Goal: Information Seeking & Learning: Learn about a topic

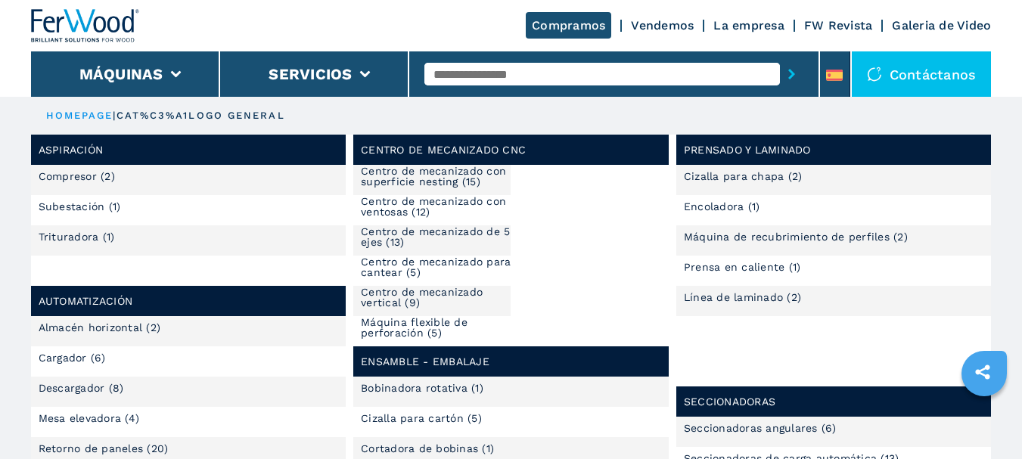
click at [586, 65] on input "text" at bounding box center [602, 74] width 356 height 23
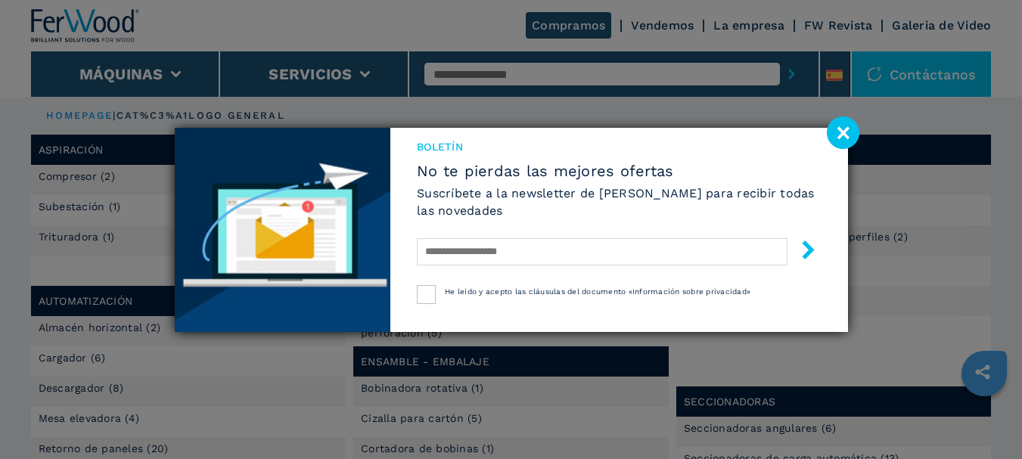
click at [836, 135] on image at bounding box center [843, 132] width 33 height 33
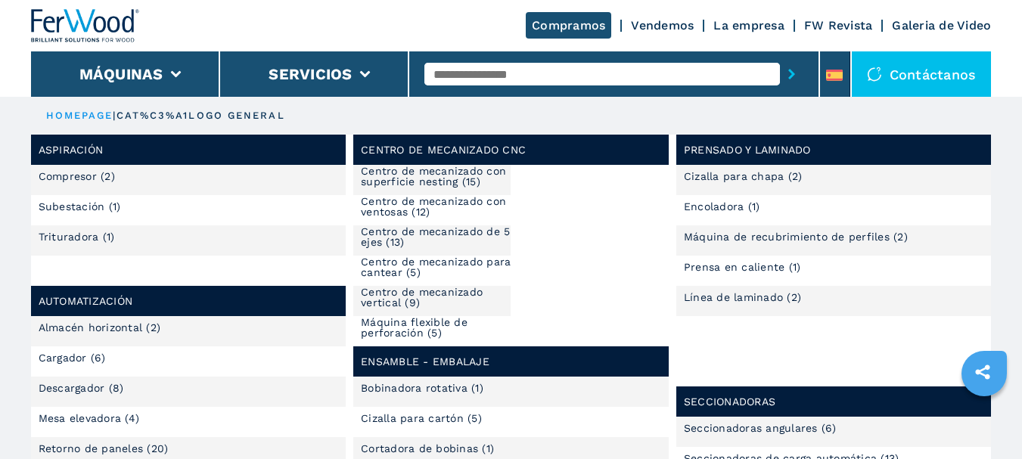
click at [489, 78] on input "text" at bounding box center [602, 74] width 356 height 23
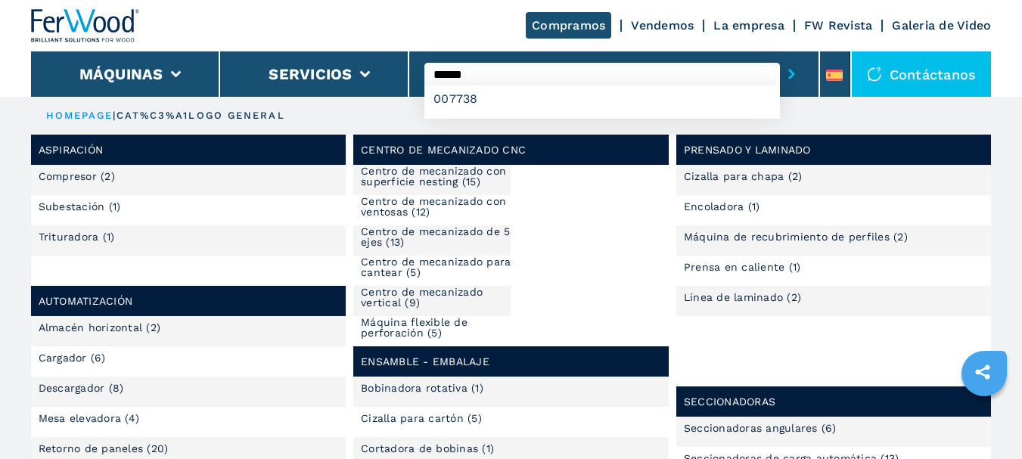
type input "******"
click at [780, 57] on button "submit-button" at bounding box center [791, 74] width 23 height 35
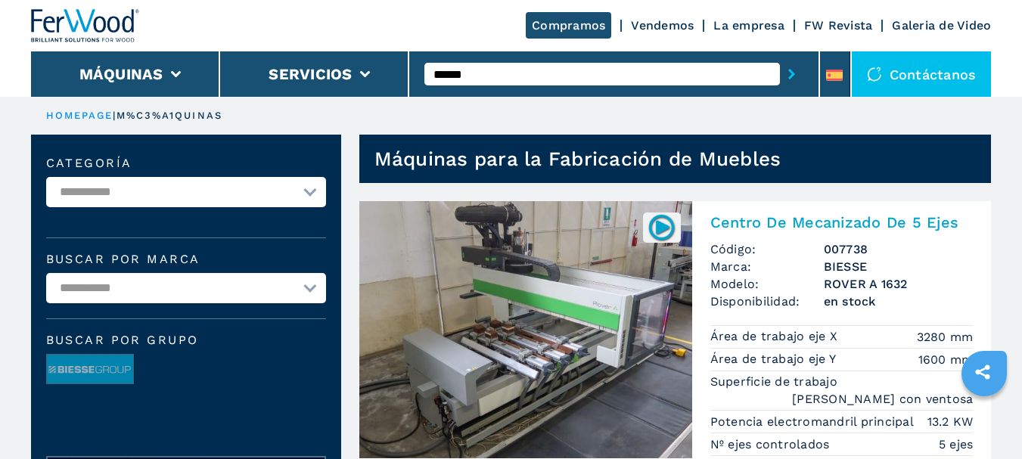
click at [792, 229] on h2 "Centro De Mecanizado De 5 Ejes" at bounding box center [841, 222] width 263 height 18
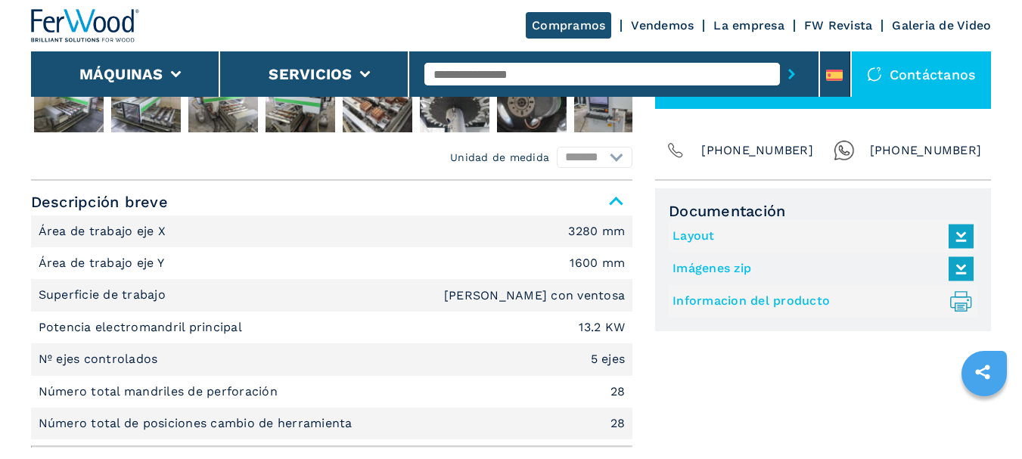
scroll to position [756, 0]
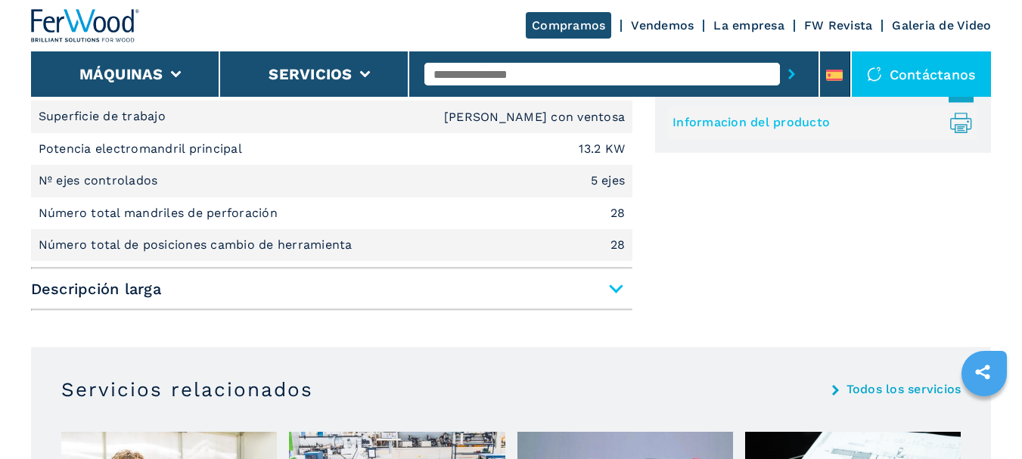
click at [586, 297] on span "Descripción larga" at bounding box center [331, 288] width 601 height 27
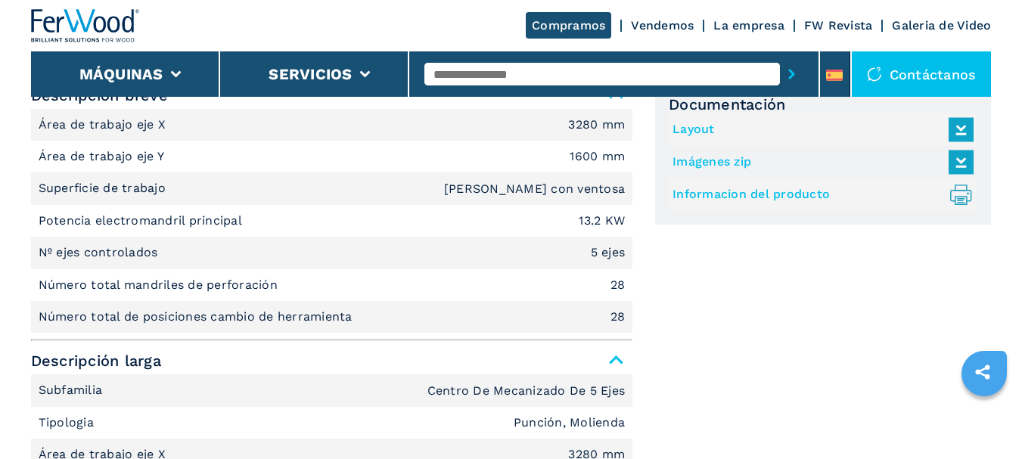
scroll to position [681, 0]
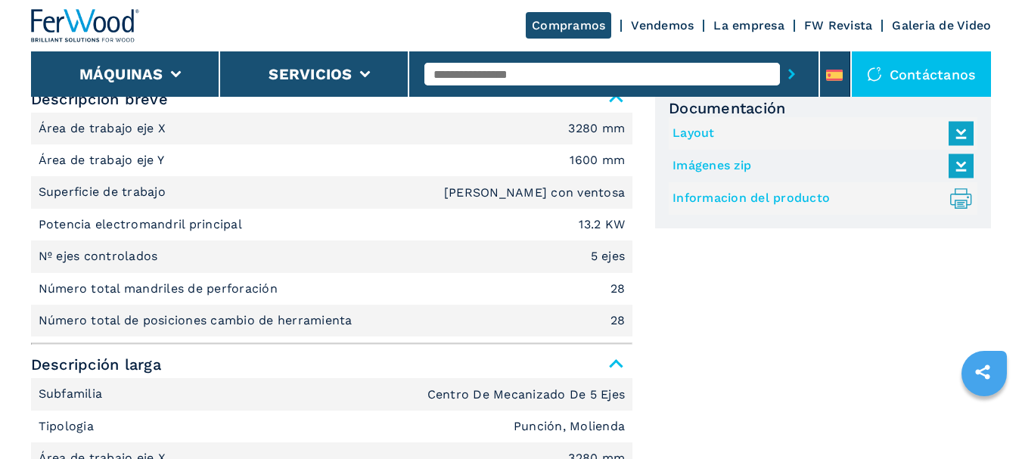
click at [953, 166] on icon at bounding box center [962, 166] width 33 height 32
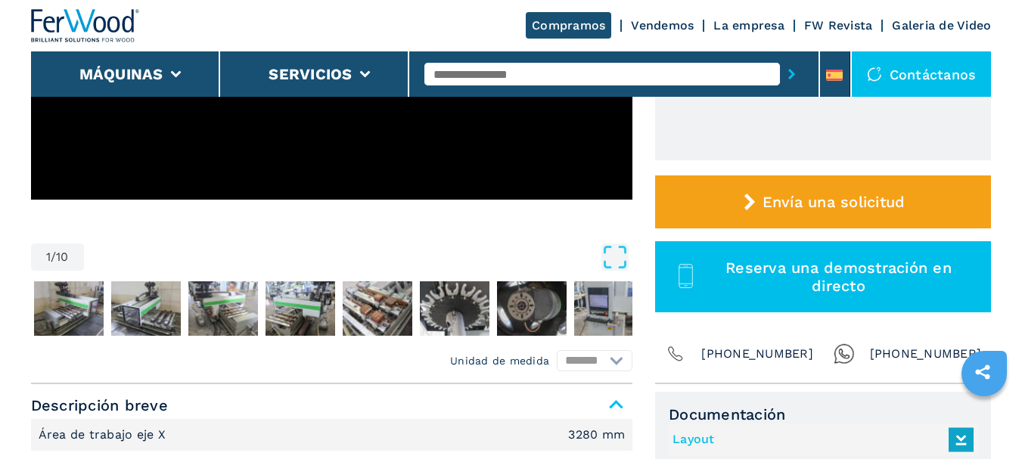
scroll to position [378, 0]
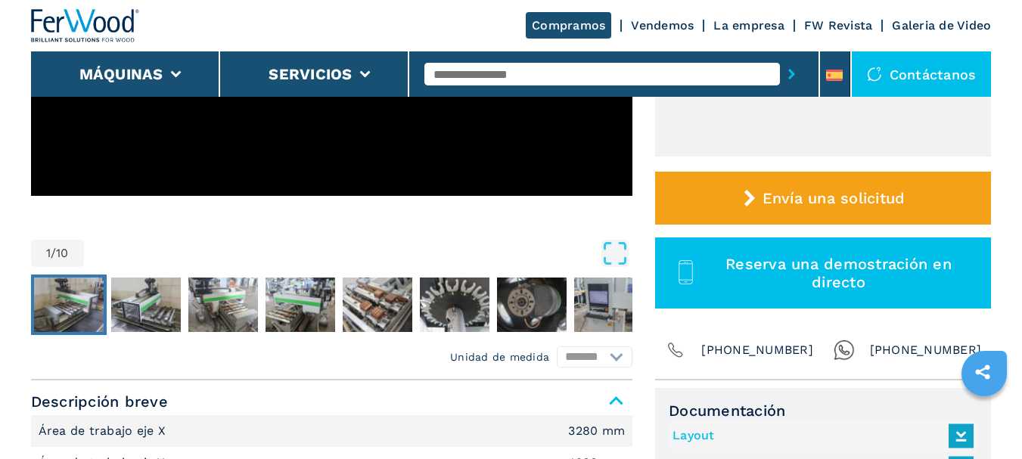
click at [75, 298] on img "Go to Slide 2" at bounding box center [69, 305] width 70 height 54
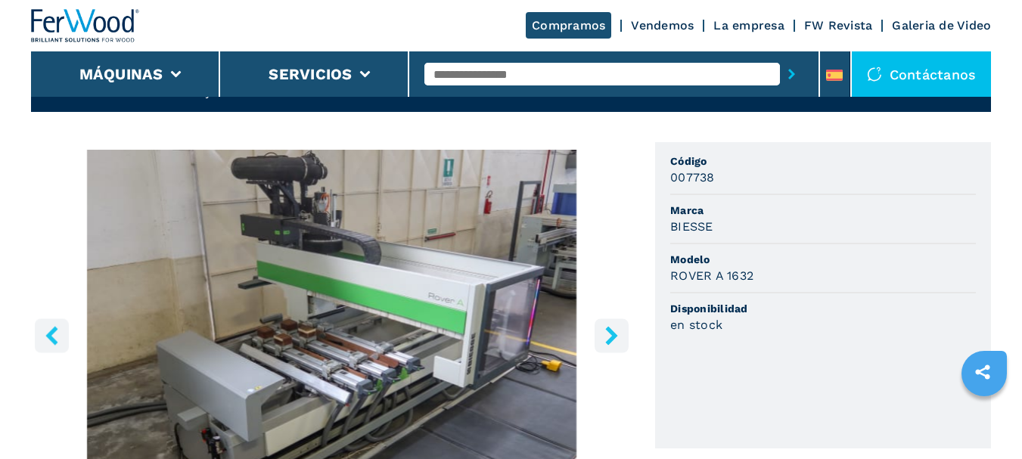
scroll to position [76, 0]
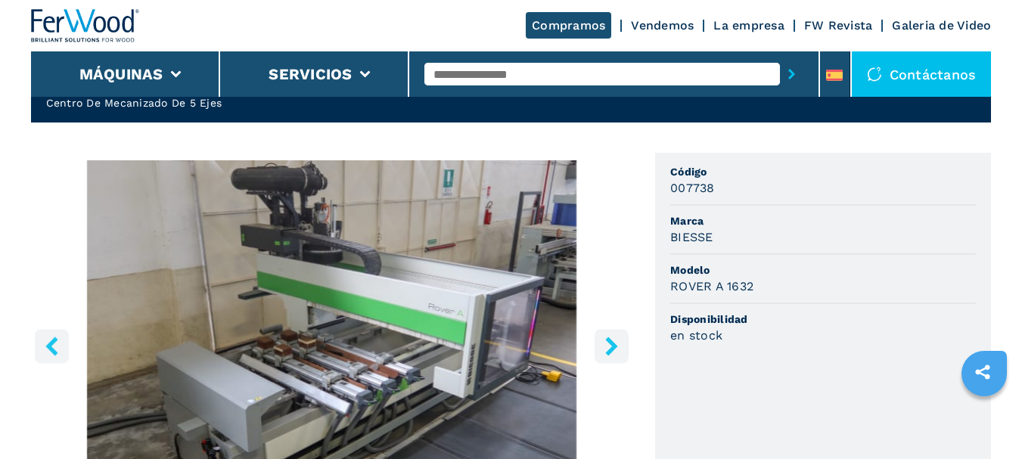
click at [387, 331] on img "Go to Slide 2" at bounding box center [331, 343] width 601 height 367
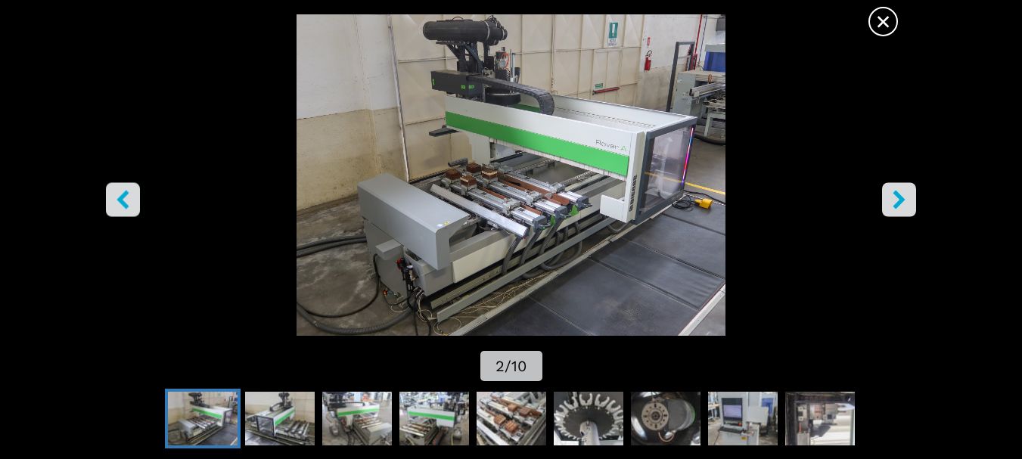
click at [895, 200] on icon "right-button" at bounding box center [899, 199] width 19 height 19
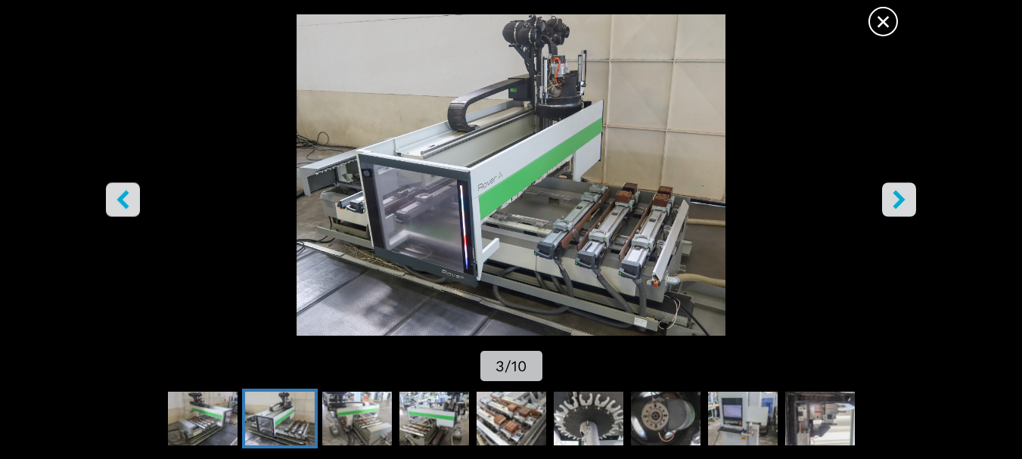
click at [895, 200] on icon "right-button" at bounding box center [899, 199] width 19 height 19
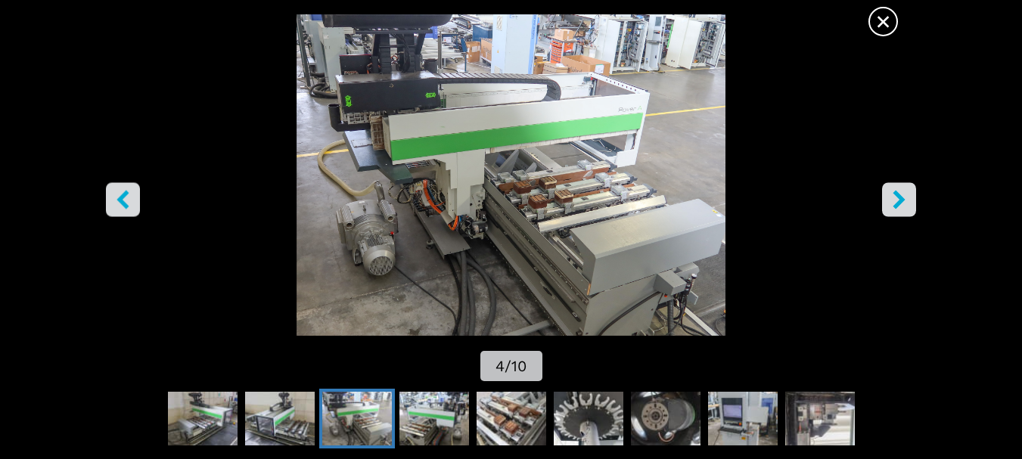
click at [893, 205] on icon "right-button" at bounding box center [899, 199] width 19 height 19
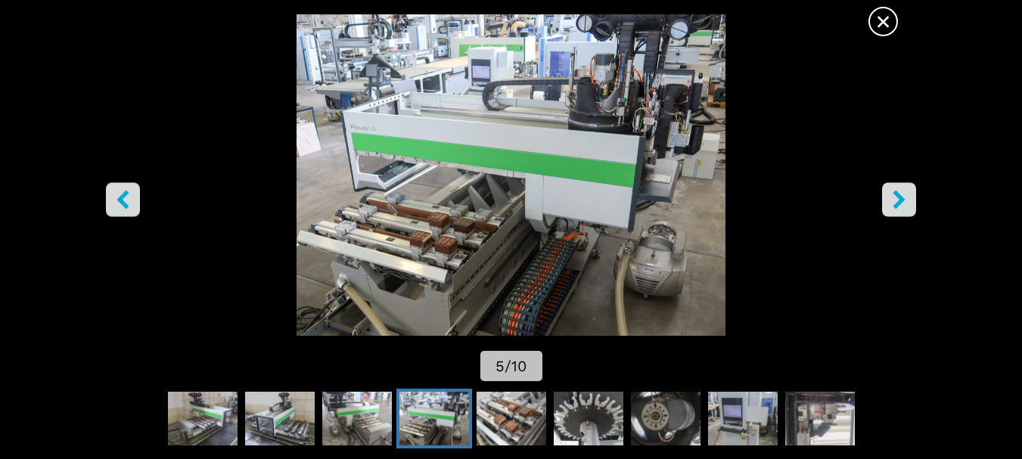
click at [893, 201] on icon "right-button" at bounding box center [899, 199] width 19 height 19
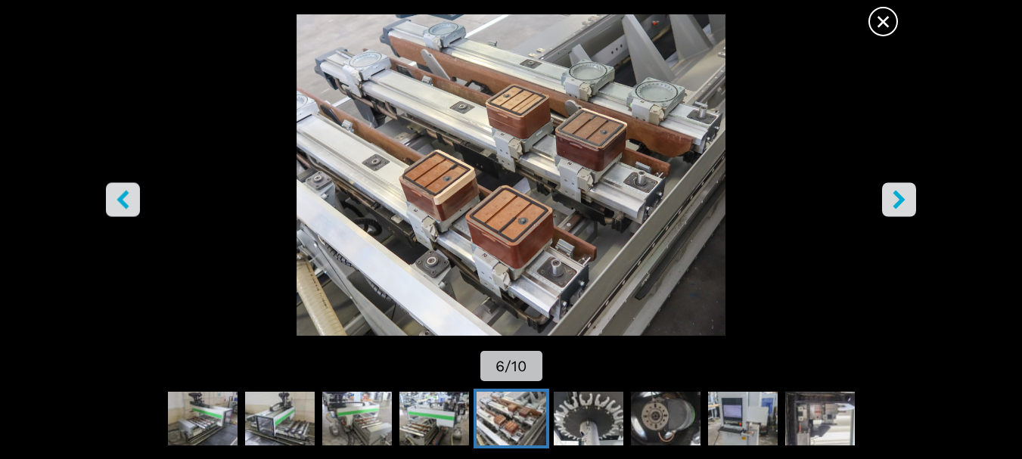
click at [902, 200] on icon "right-button" at bounding box center [899, 199] width 12 height 19
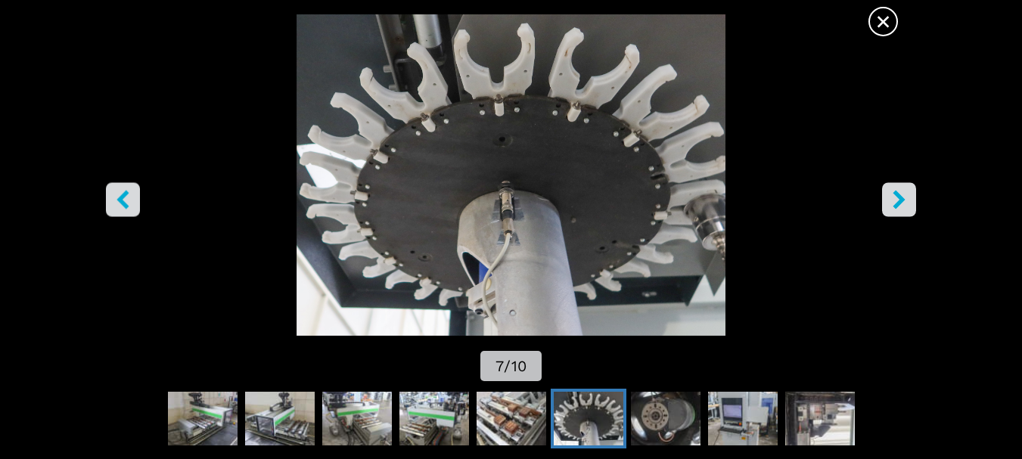
click at [902, 200] on icon "right-button" at bounding box center [899, 199] width 12 height 19
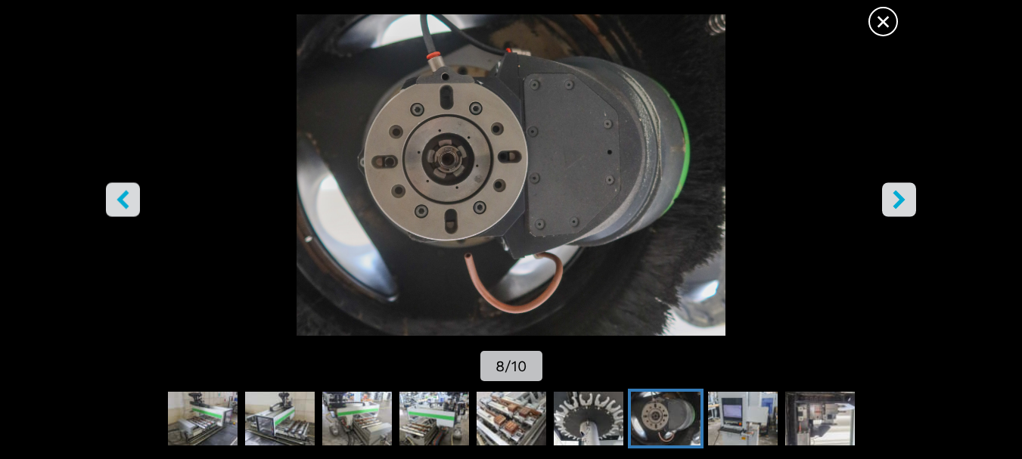
click at [902, 200] on icon "right-button" at bounding box center [899, 199] width 12 height 19
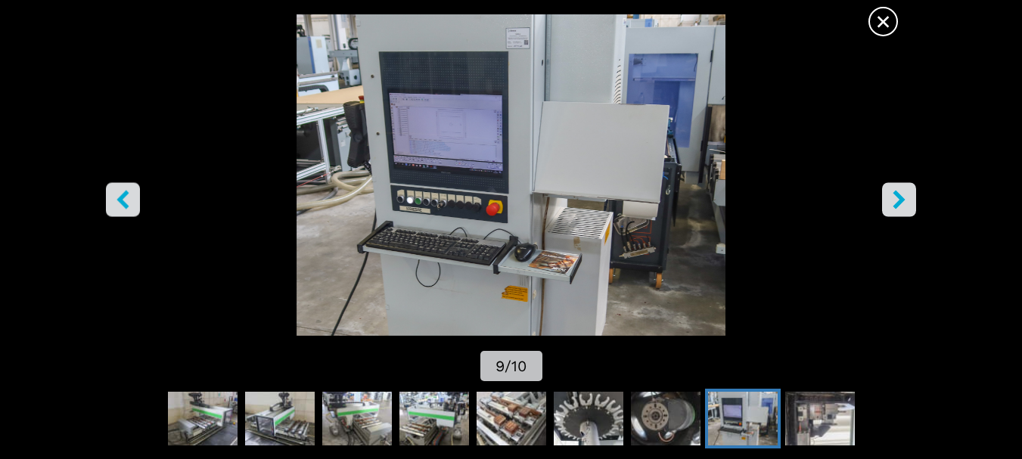
click at [901, 200] on icon "right-button" at bounding box center [899, 199] width 12 height 19
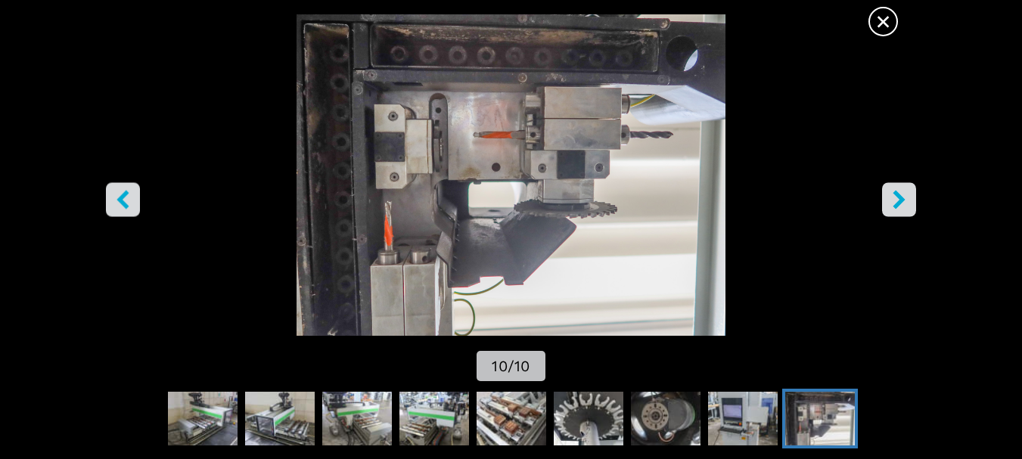
click at [900, 200] on icon "right-button" at bounding box center [899, 199] width 12 height 19
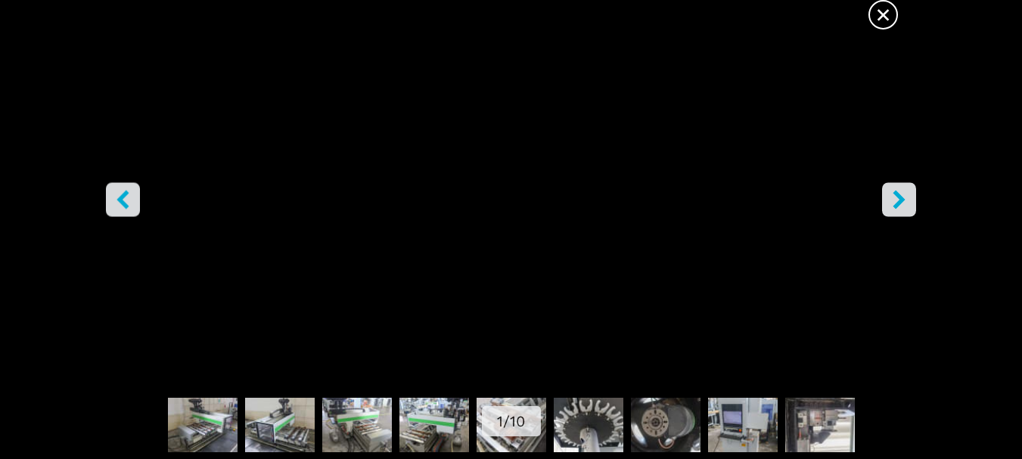
click at [900, 200] on icon "right-button" at bounding box center [899, 199] width 12 height 19
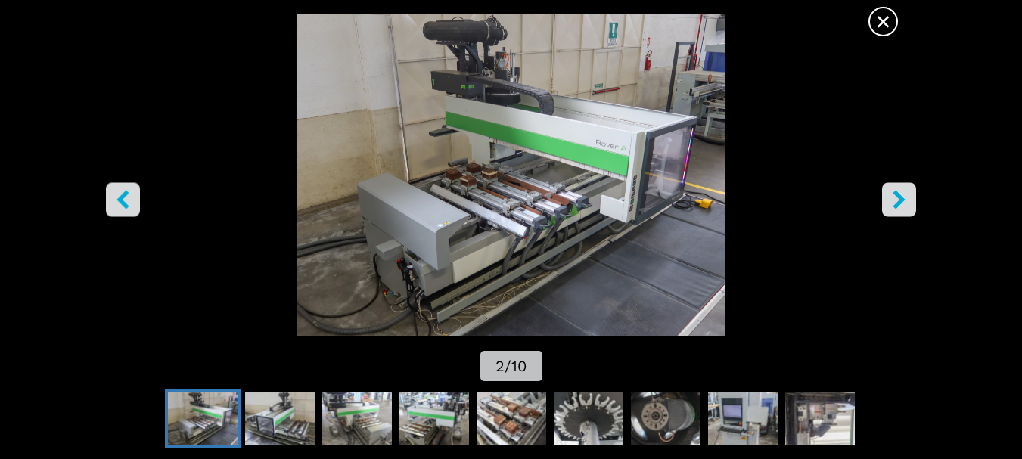
click at [884, 18] on span "×" at bounding box center [883, 18] width 26 height 26
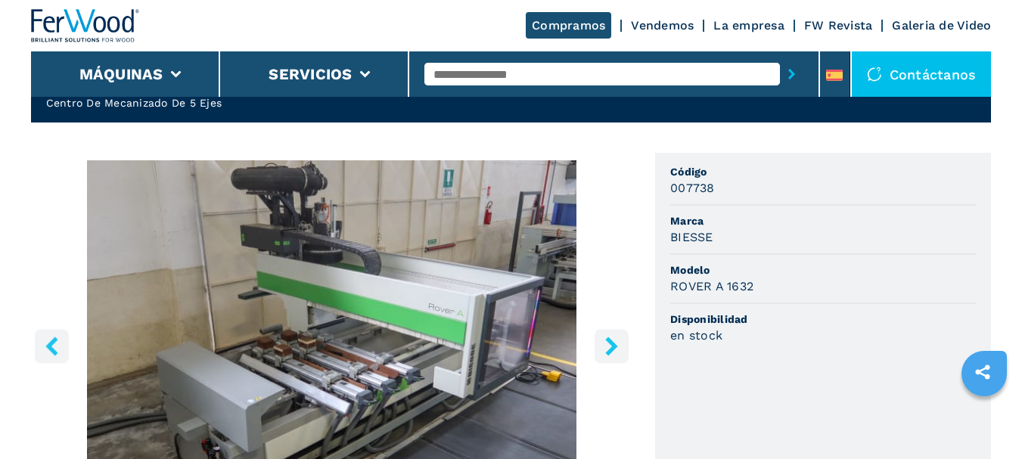
click at [527, 79] on input "text" at bounding box center [602, 74] width 356 height 23
type input "*****"
click at [780, 57] on button "submit-button" at bounding box center [791, 74] width 23 height 35
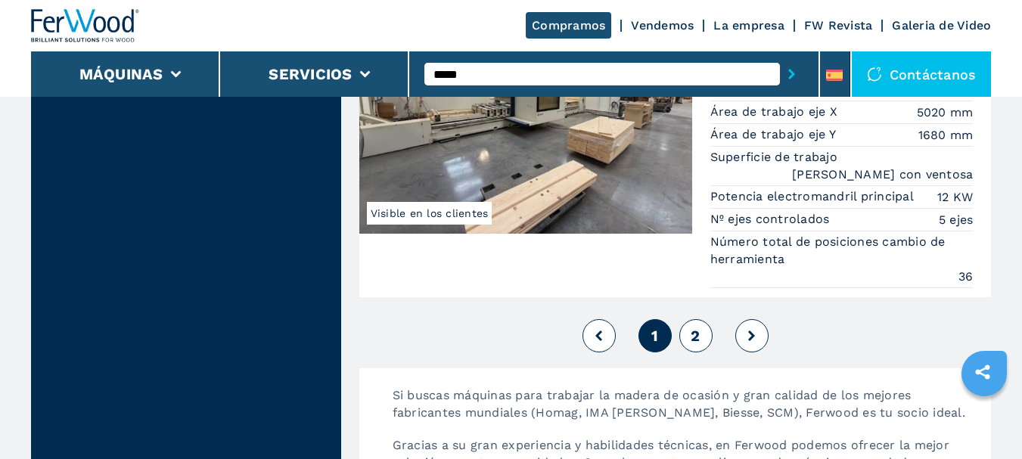
scroll to position [4312, 0]
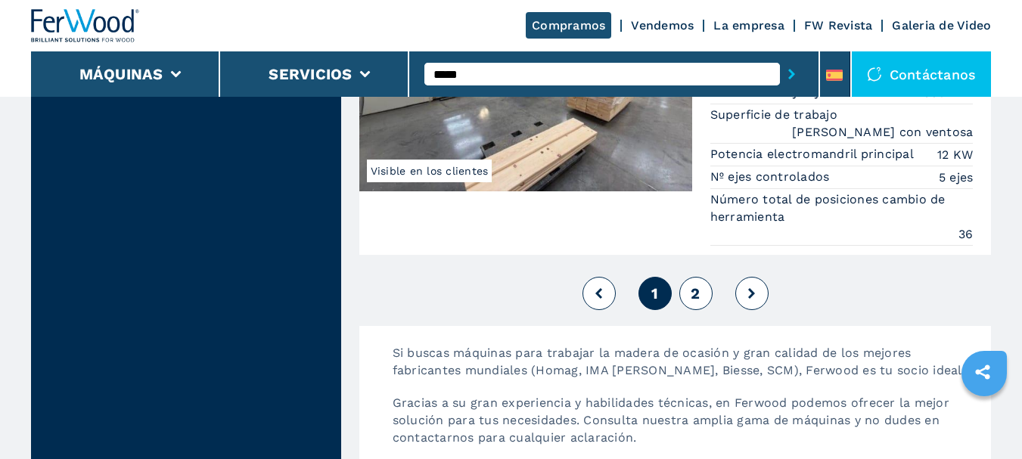
click at [697, 296] on span "2" at bounding box center [695, 293] width 9 height 18
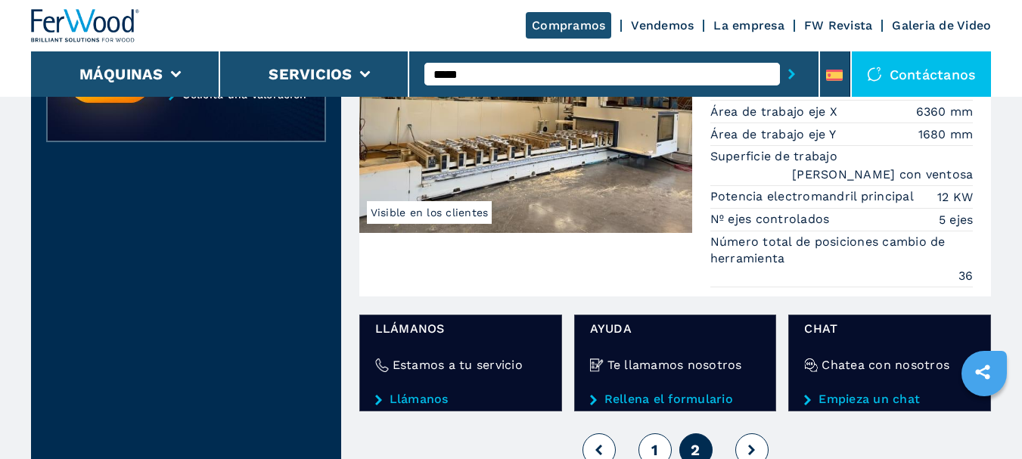
scroll to position [605, 0]
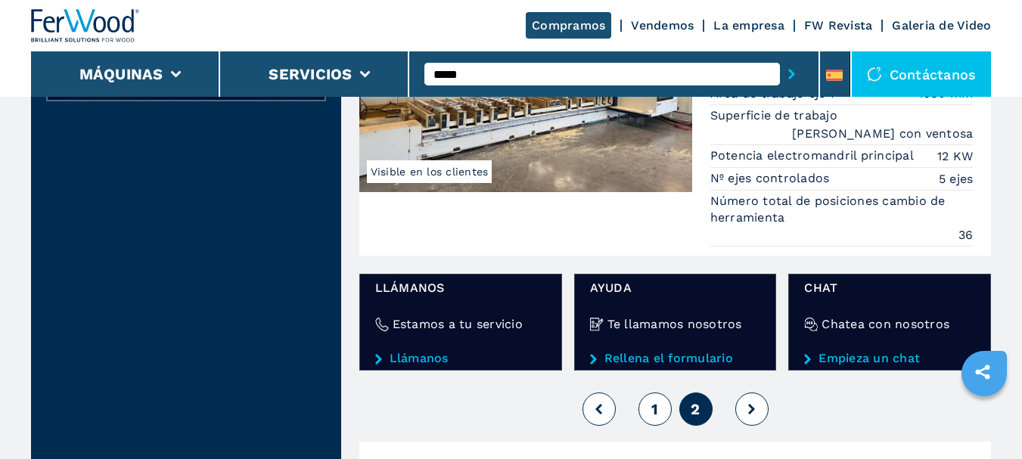
click at [649, 416] on button "1" at bounding box center [654, 409] width 33 height 33
